Goal: Task Accomplishment & Management: Use online tool/utility

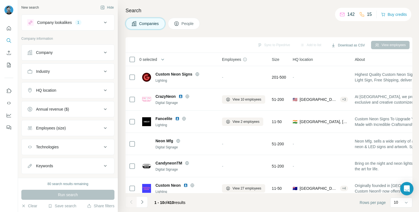
click at [104, 71] on icon at bounding box center [105, 71] width 3 height 2
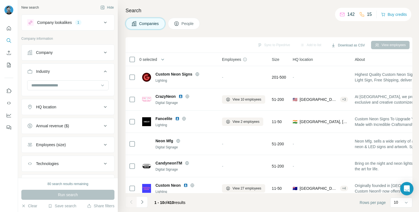
click at [104, 71] on icon at bounding box center [105, 71] width 7 height 7
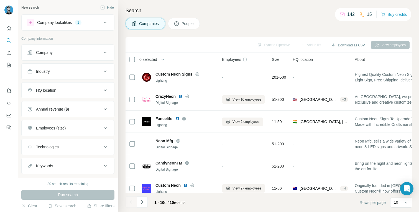
click at [105, 92] on icon at bounding box center [105, 90] width 7 height 7
click at [81, 105] on input "text" at bounding box center [68, 104] width 82 height 10
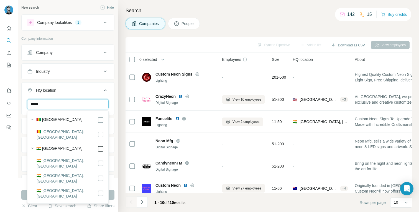
type input "*****"
click at [30, 117] on icon "button" at bounding box center [33, 119] width 6 height 6
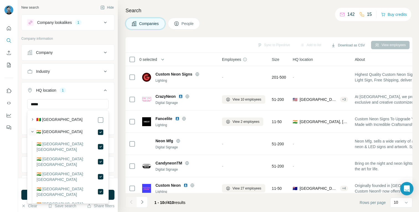
click at [34, 131] on icon "button" at bounding box center [33, 132] width 6 height 6
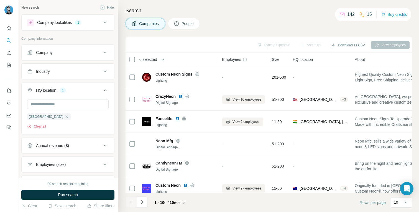
click at [120, 152] on div "Search Companies People Sync to Pipedrive Add to list Download as CSV View empl…" at bounding box center [268, 106] width 301 height 212
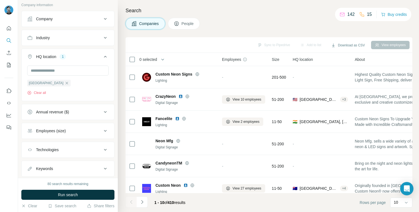
scroll to position [48, 0]
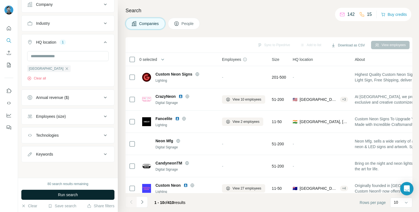
click at [83, 193] on button "Run search" at bounding box center [67, 194] width 93 height 10
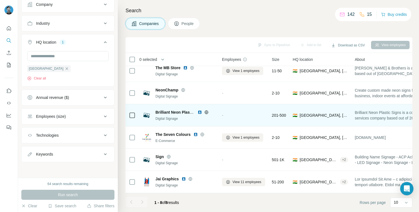
scroll to position [0, 0]
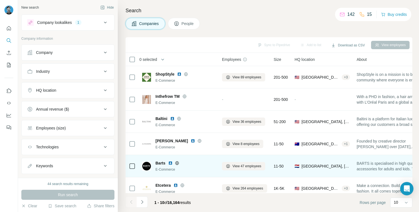
scroll to position [95, 0]
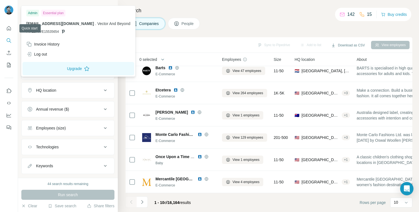
click at [9, 17] on div at bounding box center [10, 11] width 16 height 18
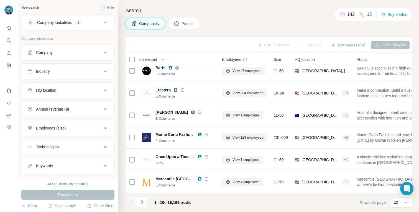
click at [9, 8] on img at bounding box center [8, 10] width 9 height 9
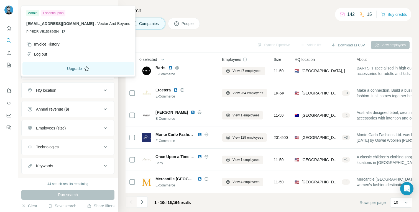
click at [74, 66] on button "Upgrade" at bounding box center [78, 68] width 112 height 13
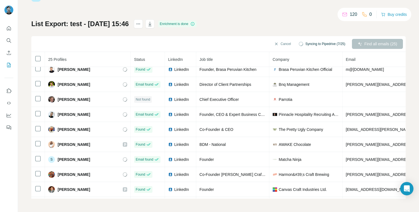
scroll to position [243, 0]
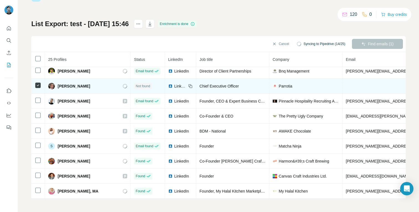
click at [38, 88] on icon at bounding box center [38, 85] width 7 height 7
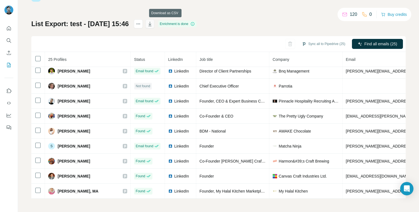
click at [153, 26] on icon "button" at bounding box center [150, 24] width 6 height 6
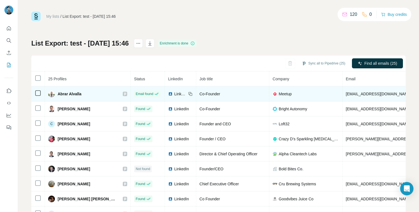
scroll to position [0, 0]
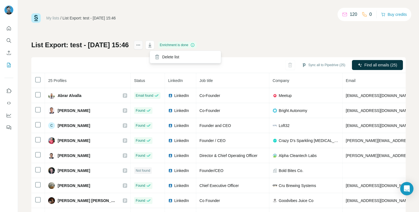
click at [141, 45] on icon "actions" at bounding box center [139, 45] width 6 height 6
click at [157, 28] on div "My lists / List Export: test - 21/08/2025 15:46 120 0 Buy credits List Export: …" at bounding box center [218, 116] width 375 height 206
